Goal: Task Accomplishment & Management: Manage account settings

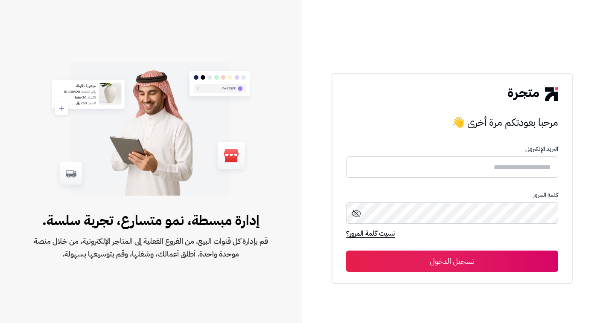
type input "**********"
click at [516, 257] on button "تسجيل الدخول" at bounding box center [452, 261] width 212 height 21
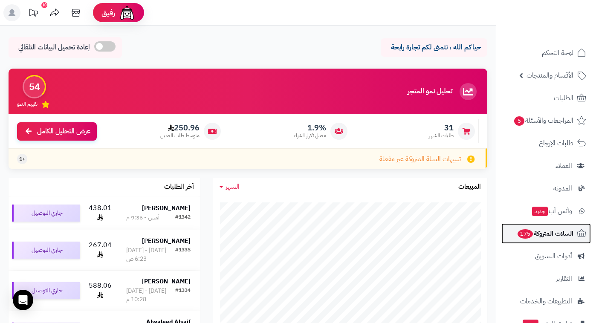
click at [551, 238] on span "السلات المتروكة 175" at bounding box center [545, 234] width 57 height 12
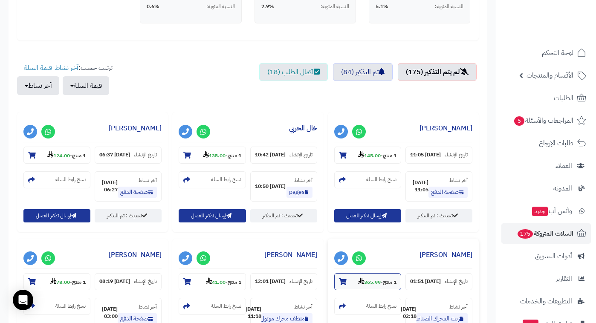
scroll to position [254, 0]
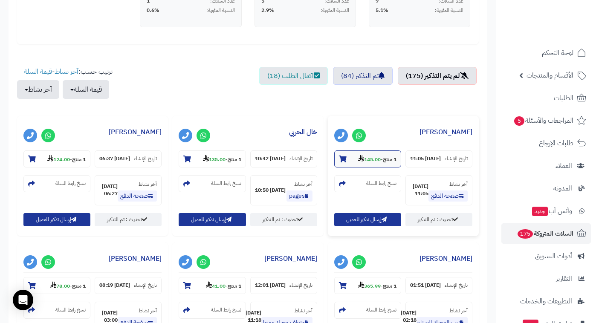
click at [375, 156] on strong "145.00" at bounding box center [369, 160] width 23 height 8
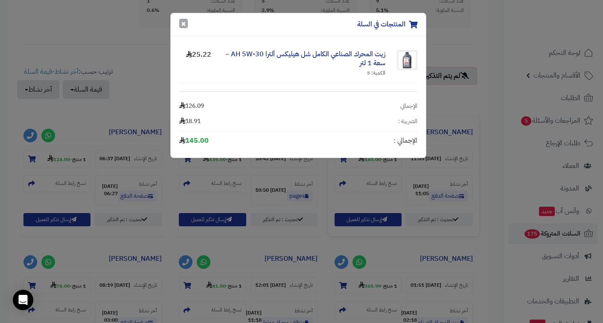
click at [182, 27] on button "×" at bounding box center [183, 23] width 9 height 9
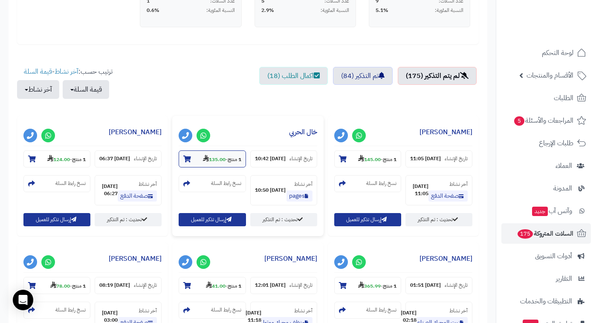
click at [198, 156] on section "1 منتج - 135.00" at bounding box center [212, 159] width 67 height 17
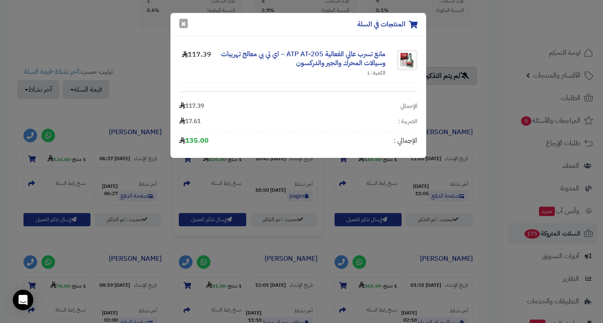
click at [185, 24] on button "×" at bounding box center [183, 23] width 9 height 9
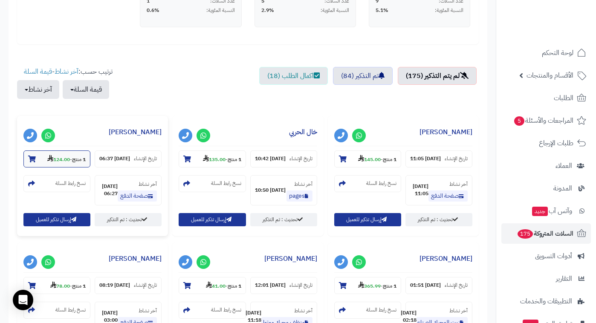
click at [63, 155] on small "1 منتج - 124.00" at bounding box center [66, 159] width 38 height 9
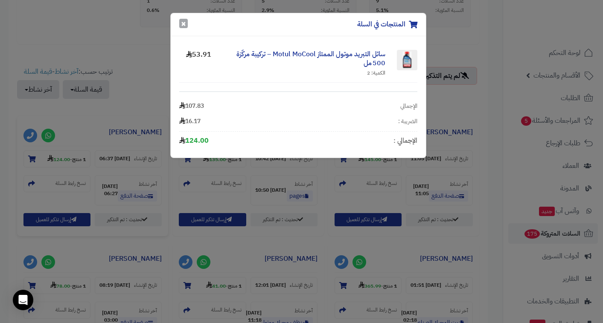
click at [182, 22] on button "×" at bounding box center [183, 23] width 9 height 9
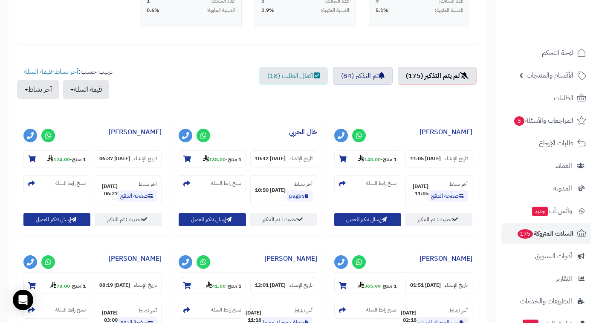
scroll to position [380, 0]
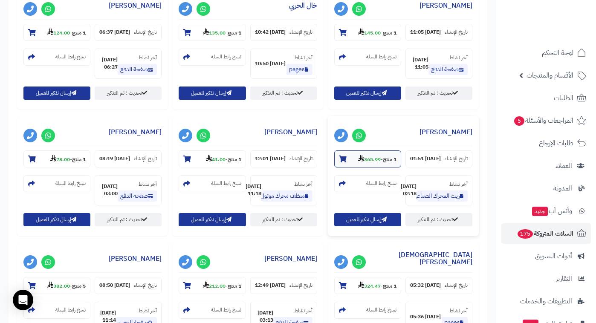
click at [358, 162] on icon at bounding box center [361, 158] width 6 height 7
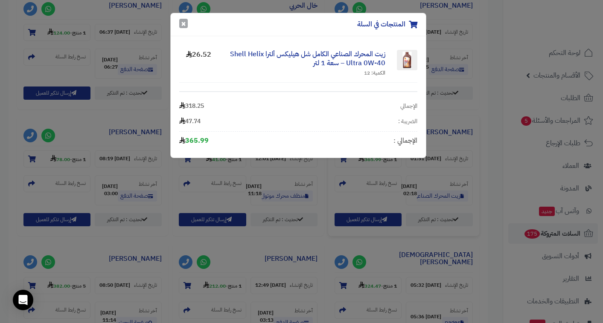
click at [181, 23] on button "×" at bounding box center [183, 23] width 9 height 9
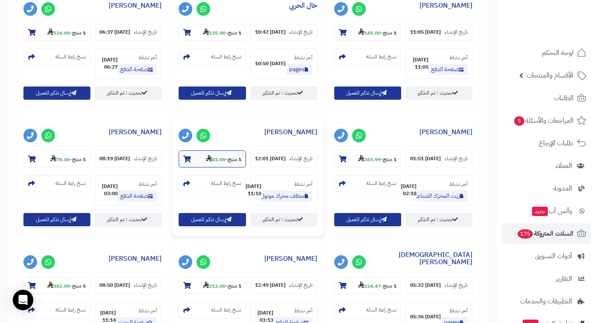
click at [213, 161] on strong "41.00" at bounding box center [216, 160] width 20 height 8
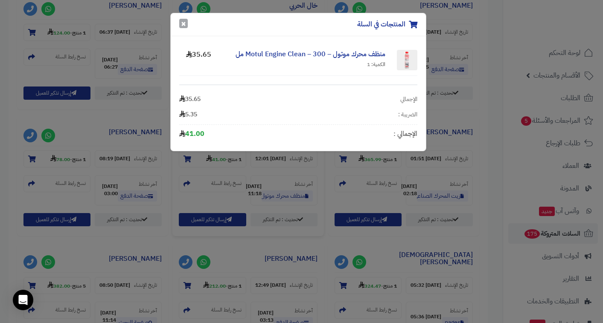
click at [180, 24] on button "×" at bounding box center [183, 23] width 9 height 9
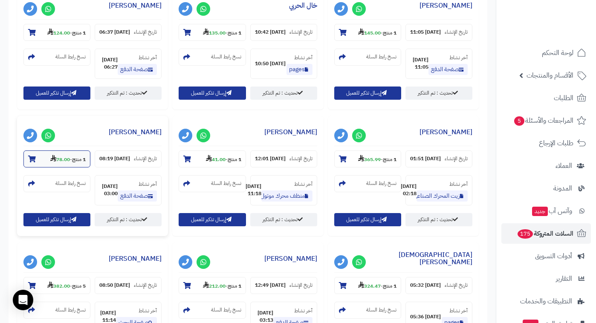
click at [82, 163] on strong "1 منتج" at bounding box center [79, 160] width 14 height 8
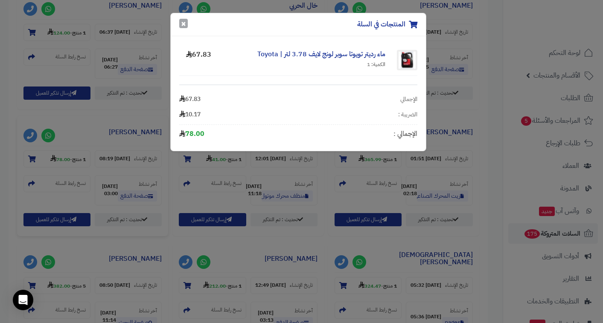
click at [186, 24] on button "×" at bounding box center [183, 23] width 9 height 9
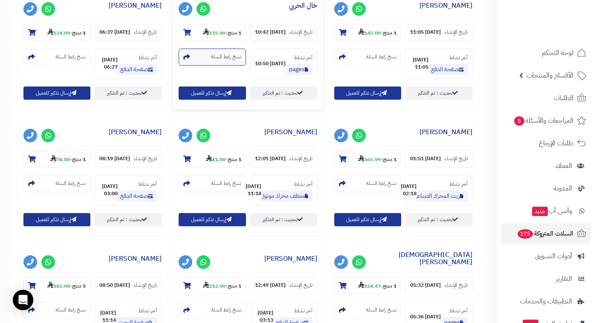
scroll to position [508, 0]
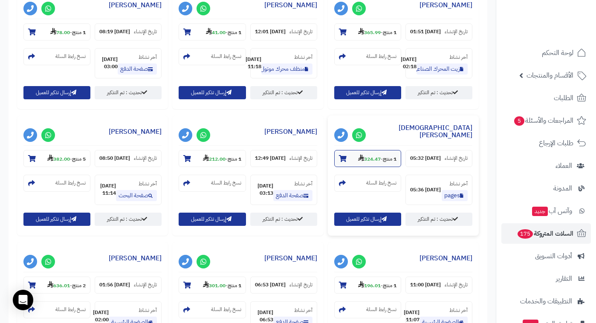
click at [334, 163] on section "1 منتج - 324.47" at bounding box center [367, 158] width 67 height 17
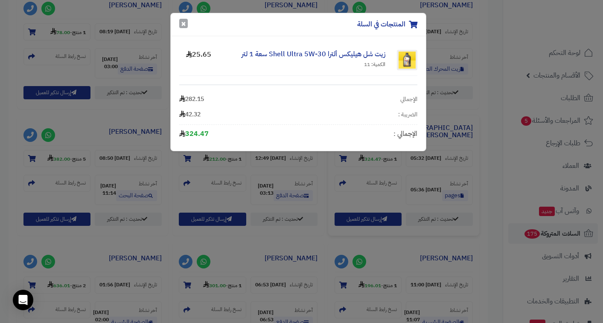
click at [186, 24] on button "×" at bounding box center [183, 23] width 9 height 9
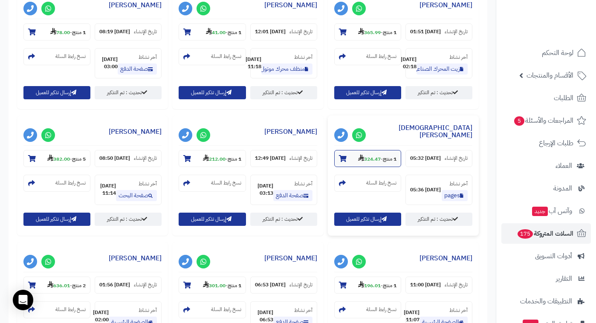
click at [383, 163] on strong "1 منتج" at bounding box center [390, 159] width 14 height 8
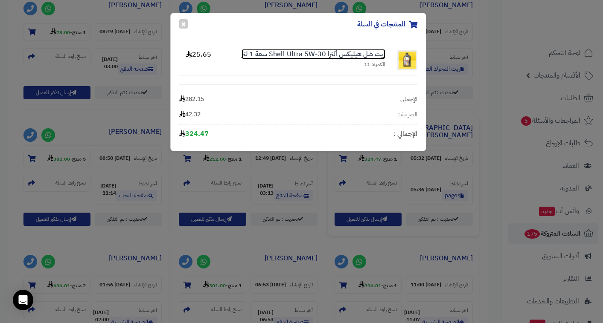
click at [295, 55] on link "زيت شل هيليكس ألترا Shell Ultra 5W-30 سعة 1 لتر" at bounding box center [313, 54] width 144 height 10
click at [298, 51] on link "زيت شل هيليكس ألترا Shell Ultra 5W-30 سعة 1 لتر" at bounding box center [313, 54] width 144 height 10
click at [291, 241] on div "المنتجات في السلة × زيت شل هيليكس ألترا Shell Ultra 5W-30 سعة 1 لتر الكمية: 11 …" at bounding box center [301, 161] width 603 height 323
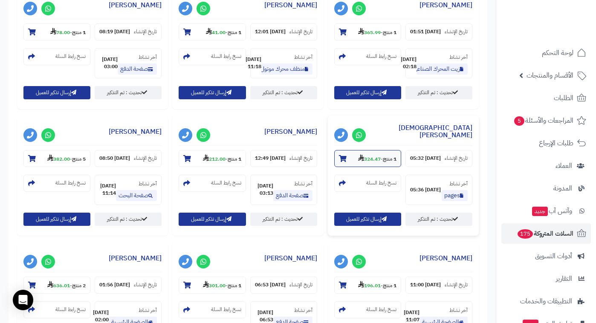
click at [383, 163] on strong "1 منتج" at bounding box center [390, 159] width 14 height 8
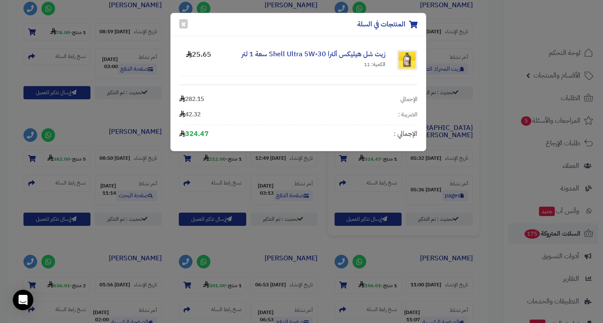
click at [188, 21] on div "المنتجات في السلة ×" at bounding box center [298, 24] width 255 height 23
click at [185, 22] on button "×" at bounding box center [183, 23] width 9 height 9
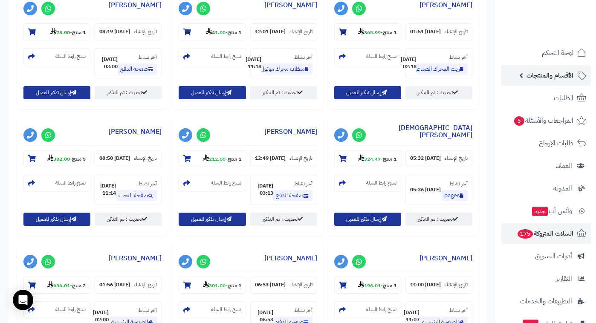
click at [545, 79] on span "الأقسام والمنتجات" at bounding box center [550, 76] width 47 height 12
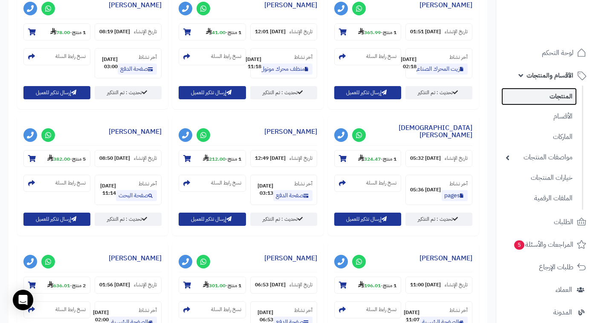
click at [550, 95] on link "المنتجات" at bounding box center [540, 96] width 76 height 17
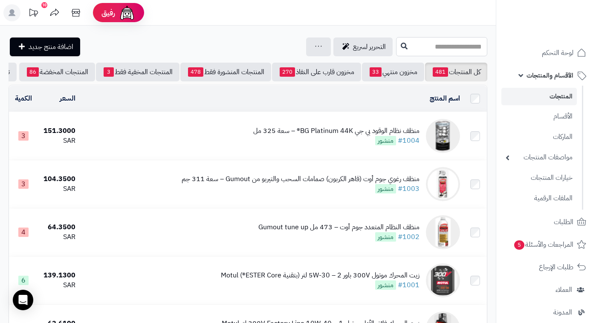
click at [396, 41] on input "text" at bounding box center [441, 46] width 91 height 19
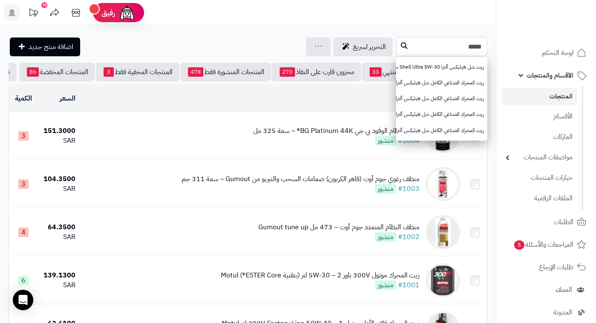
type input "*****"
click at [401, 46] on icon at bounding box center [404, 45] width 7 height 7
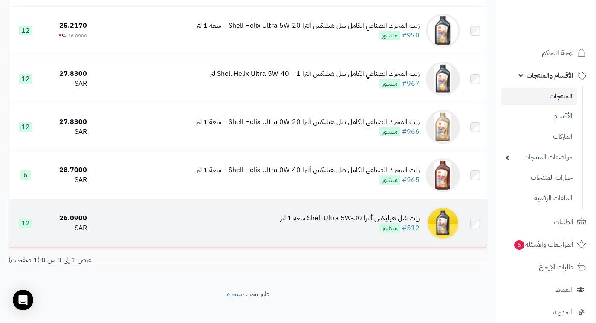
scroll to position [264, 0]
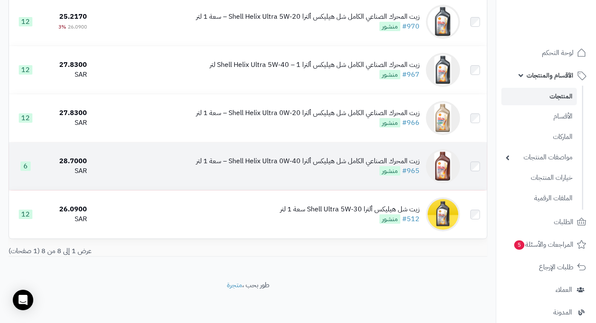
click at [350, 162] on div "زيت المحرك الصناعي الكامل شل هيليكس ألترا Shell Helix Ultra 0W-40 – سعة 1 لتر" at bounding box center [308, 162] width 224 height 10
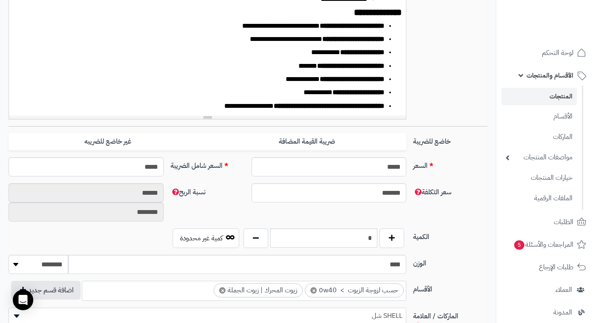
scroll to position [380, 0]
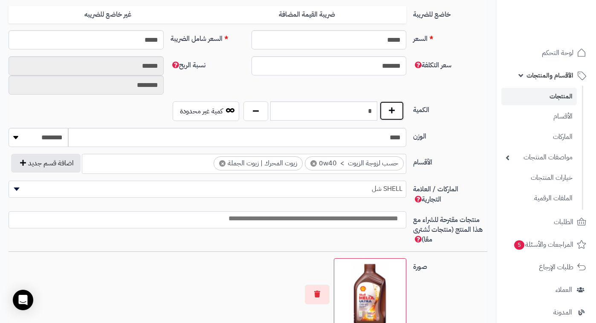
click at [401, 106] on button "button" at bounding box center [392, 111] width 25 height 20
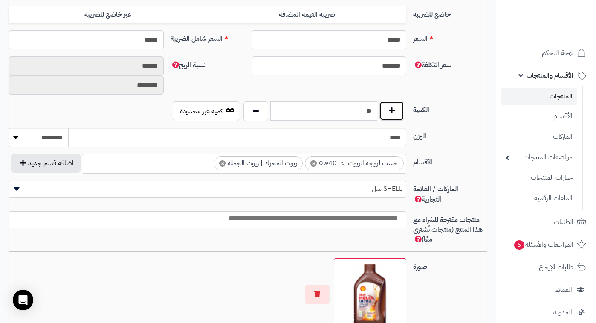
click at [401, 106] on button "button" at bounding box center [392, 111] width 25 height 20
type input "**"
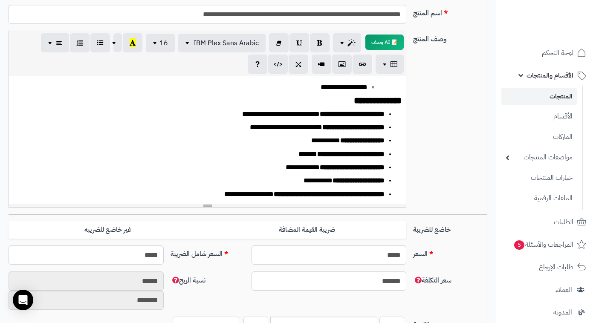
scroll to position [0, 0]
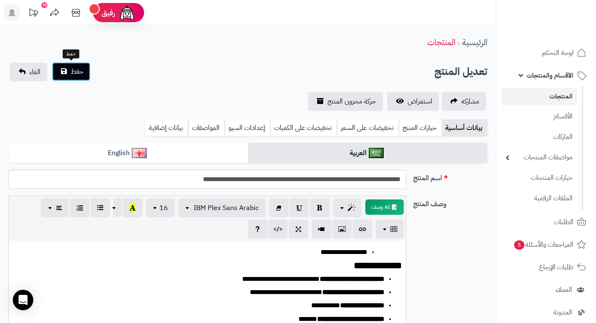
click at [79, 69] on span "حفظ" at bounding box center [77, 72] width 13 height 10
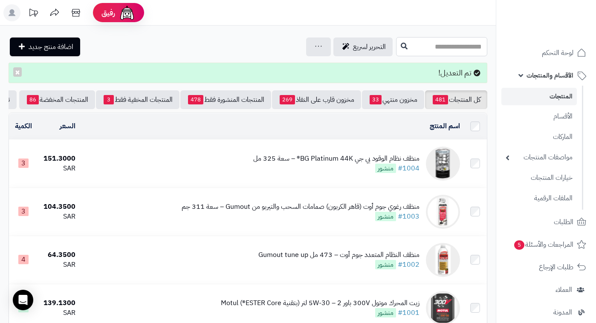
click at [396, 47] on input "text" at bounding box center [441, 46] width 91 height 19
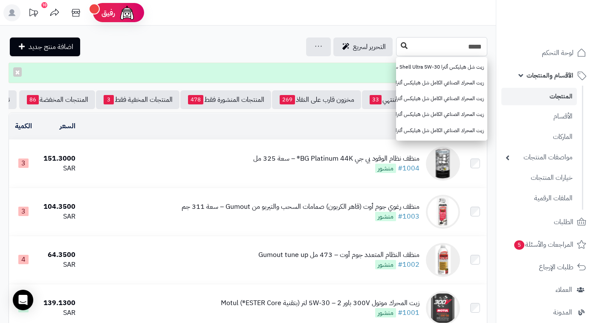
type input "*****"
click at [401, 45] on icon at bounding box center [404, 45] width 7 height 7
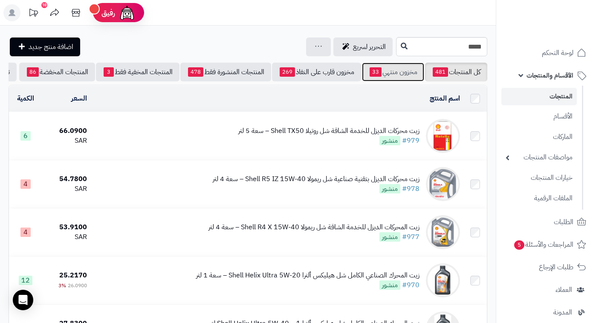
click at [370, 66] on link "مخزون منتهي 33" at bounding box center [393, 72] width 62 height 19
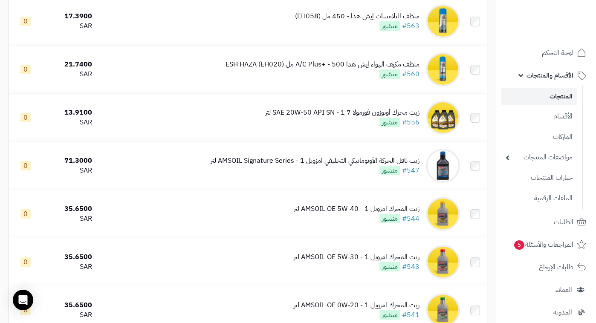
scroll to position [1469, 0]
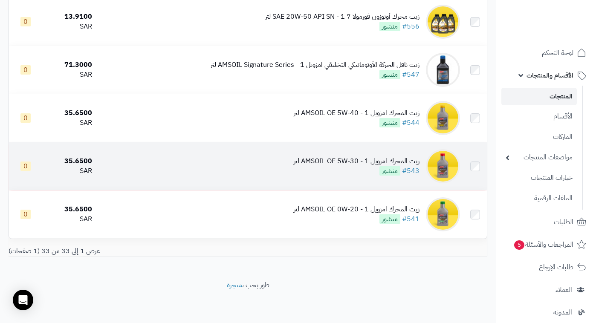
click at [337, 163] on div "زيت المحرك امزويل AMSOIL OE 5W-30 - 1 لتر" at bounding box center [357, 162] width 126 height 10
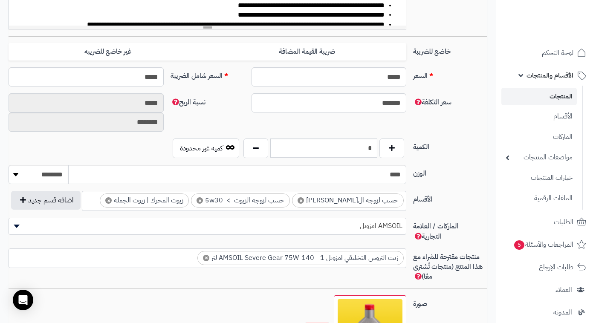
scroll to position [380, 0]
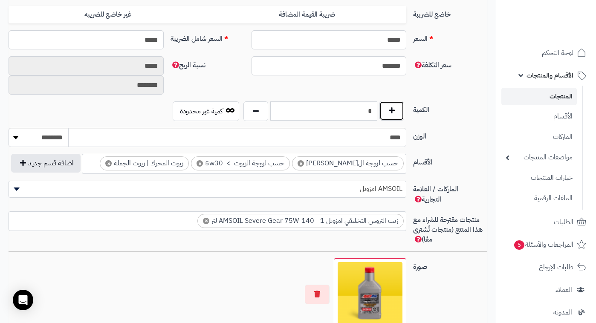
click at [395, 115] on button "button" at bounding box center [392, 111] width 25 height 20
type input "*"
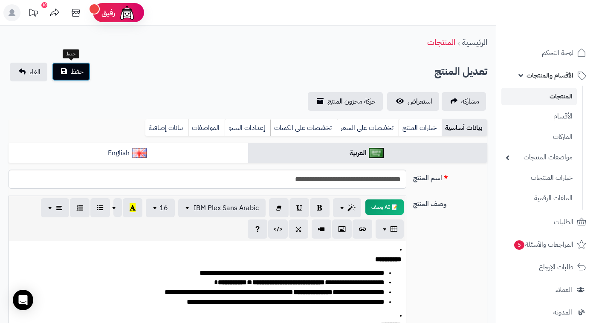
click at [69, 67] on button "حفظ" at bounding box center [71, 71] width 38 height 19
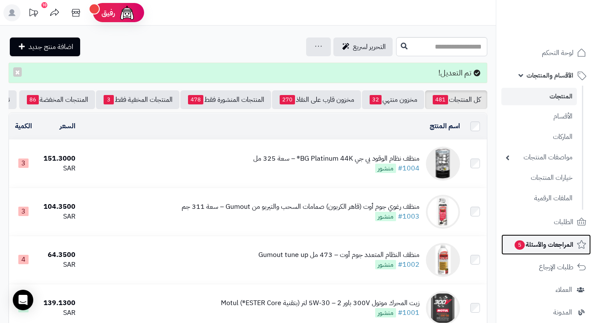
click at [551, 243] on span "المراجعات والأسئلة 5" at bounding box center [544, 245] width 60 height 12
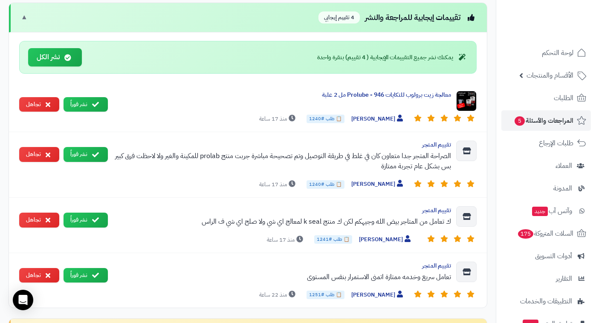
scroll to position [510, 0]
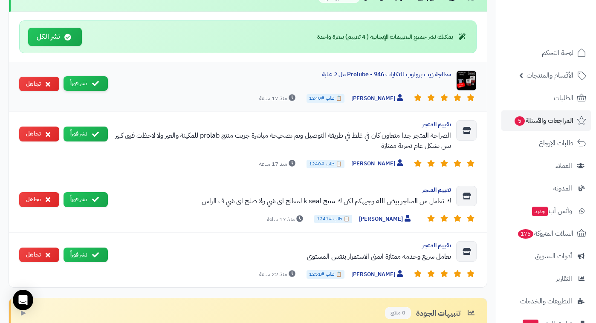
click at [97, 84] on icon at bounding box center [95, 83] width 7 height 7
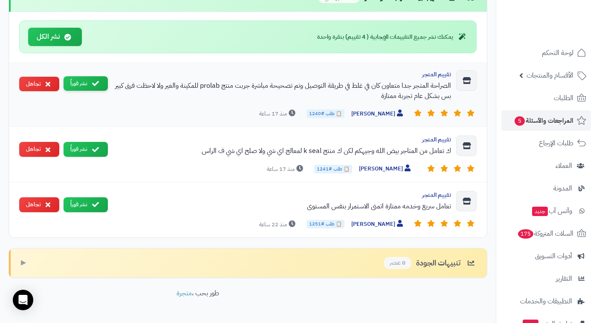
click at [79, 86] on button "نشر فوراً" at bounding box center [86, 83] width 44 height 15
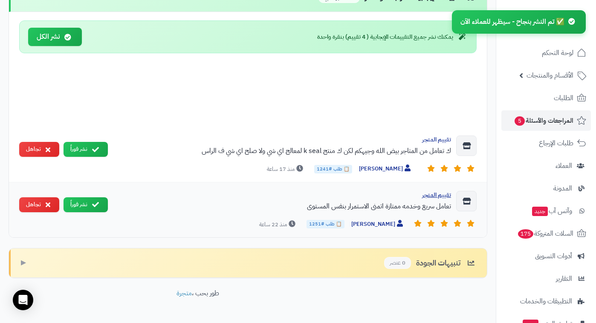
scroll to position [470, 0]
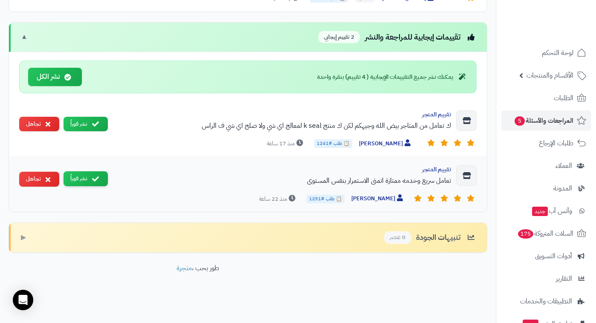
click at [98, 179] on icon at bounding box center [95, 179] width 7 height 7
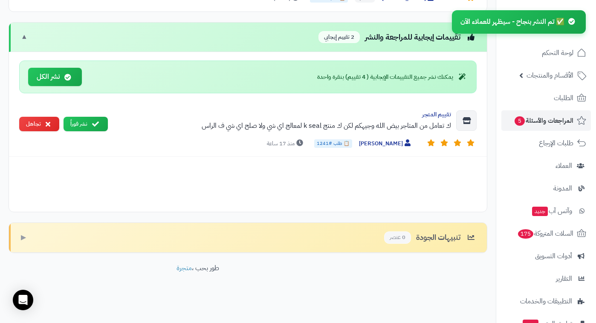
scroll to position [414, 0]
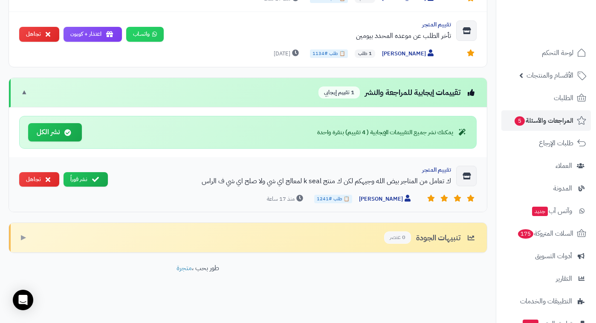
drag, startPoint x: 301, startPoint y: 179, endPoint x: 331, endPoint y: 179, distance: 29.4
click at [331, 179] on div "ك تعامل من المتاجر بيض الله وجيهكم لكن ك منتج k seal لمعالج اي شي ولا صلح اي شي…" at bounding box center [283, 181] width 337 height 10
click at [250, 183] on div "ك تعامل من المتاجر بيض الله وجيهكم لكن ك منتج k seal لمعالج اي شي ولا صلح اي شي…" at bounding box center [283, 181] width 337 height 10
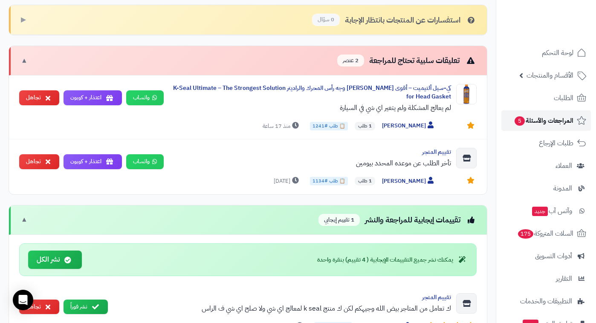
click at [539, 120] on span "المراجعات والأسئلة 5" at bounding box center [544, 121] width 60 height 12
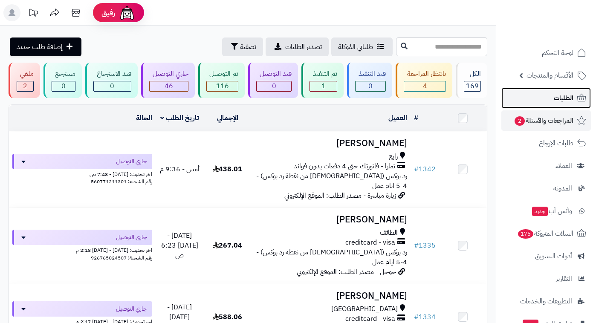
click at [553, 107] on link "الطلبات" at bounding box center [547, 98] width 90 height 20
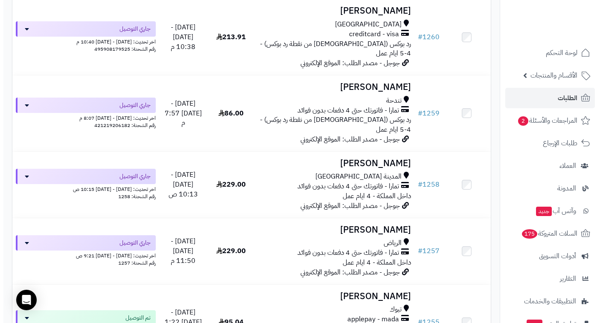
scroll to position [3150, 0]
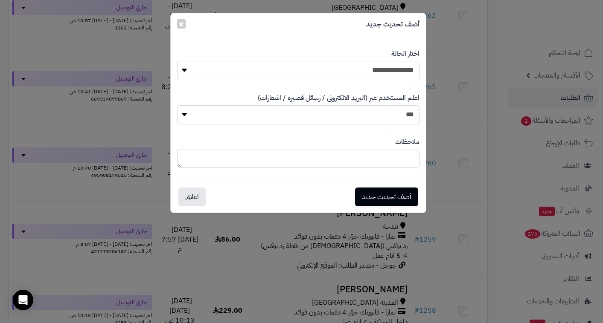
select select "**"
click at [386, 197] on button "أضف تحديث جديد" at bounding box center [386, 196] width 63 height 19
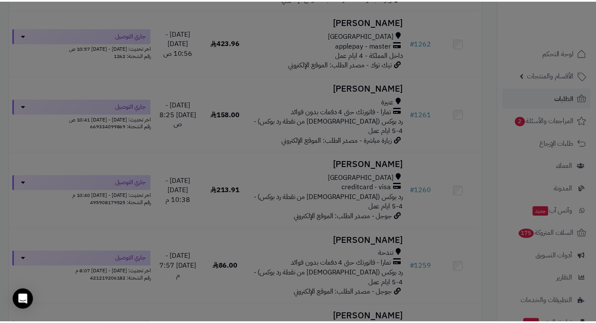
scroll to position [3177, 0]
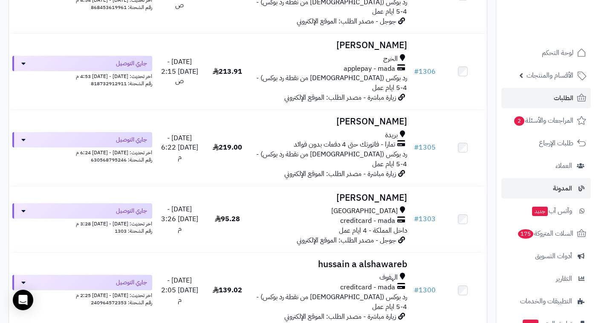
scroll to position [1259, 0]
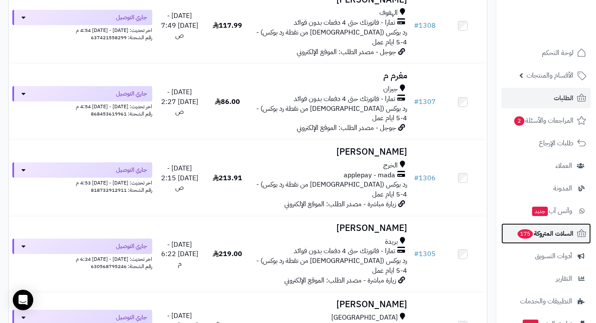
click at [550, 243] on link "السلات المتروكة 175" at bounding box center [547, 234] width 90 height 20
